Goal: Information Seeking & Learning: Check status

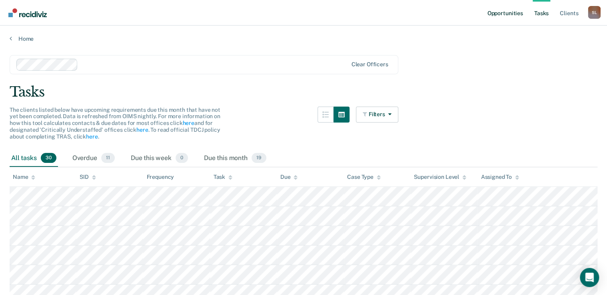
click at [488, 12] on link "Opportunities" at bounding box center [504, 13] width 39 height 26
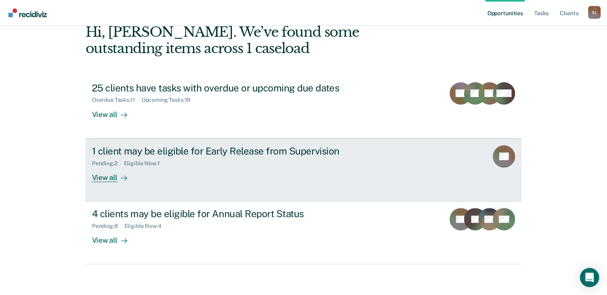
scroll to position [44, 0]
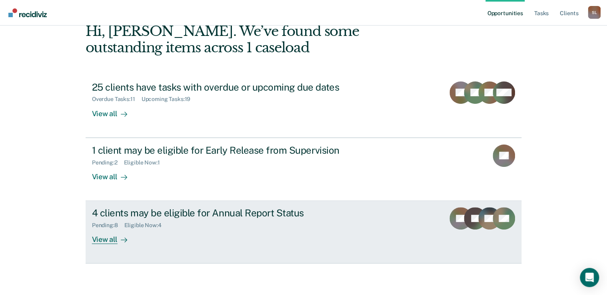
click at [247, 234] on div "4 clients may be eligible for Annual Report Status Pending : 8 Eligible Now : 4…" at bounding box center [242, 225] width 300 height 37
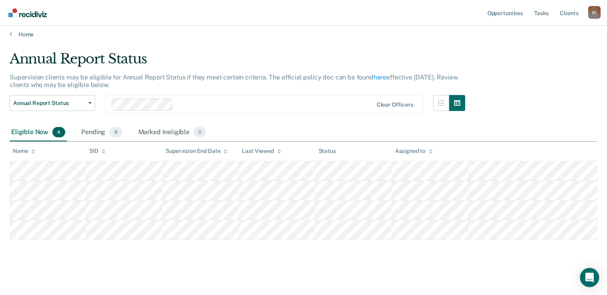
scroll to position [5, 0]
